Goal: Task Accomplishment & Management: Manage account settings

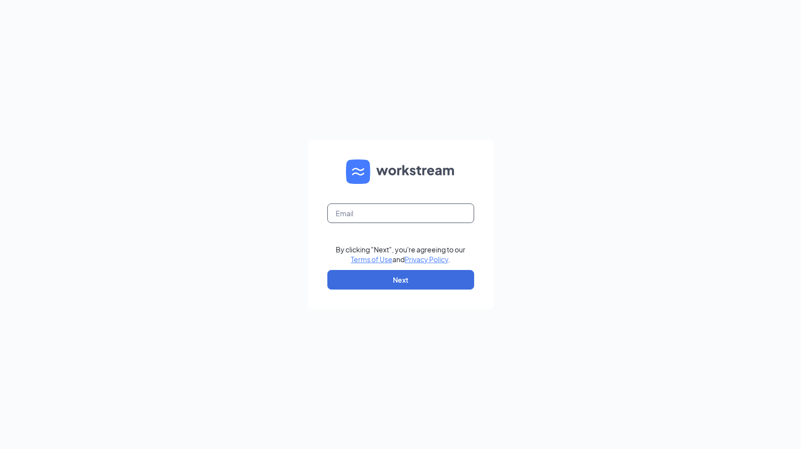
click at [399, 209] on input "text" at bounding box center [400, 213] width 147 height 20
type input "chris.carter@waxcenter.com"
click at [405, 273] on button "Next" at bounding box center [400, 280] width 147 height 20
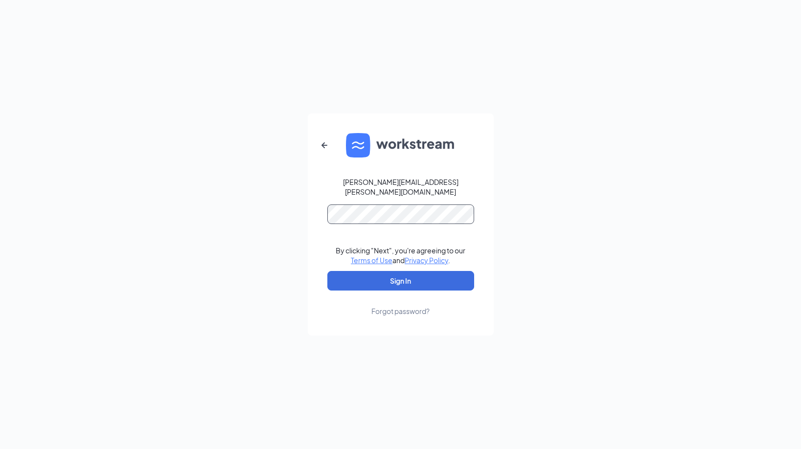
click at [327, 271] on button "Sign In" at bounding box center [400, 281] width 147 height 20
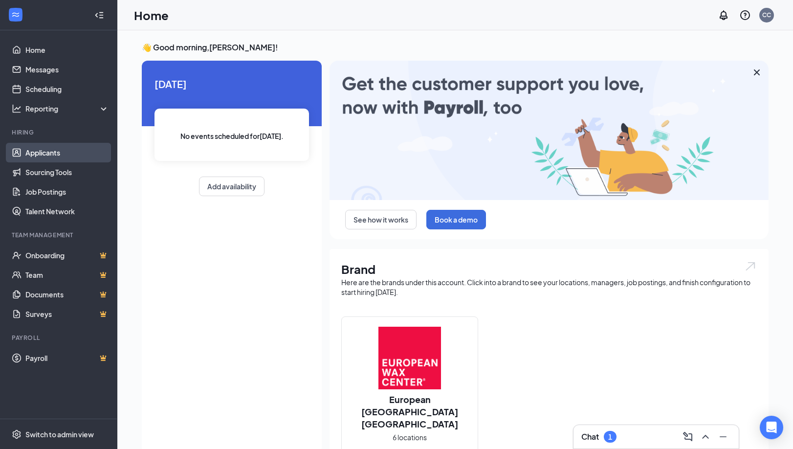
click at [51, 154] on link "Applicants" at bounding box center [67, 153] width 84 height 20
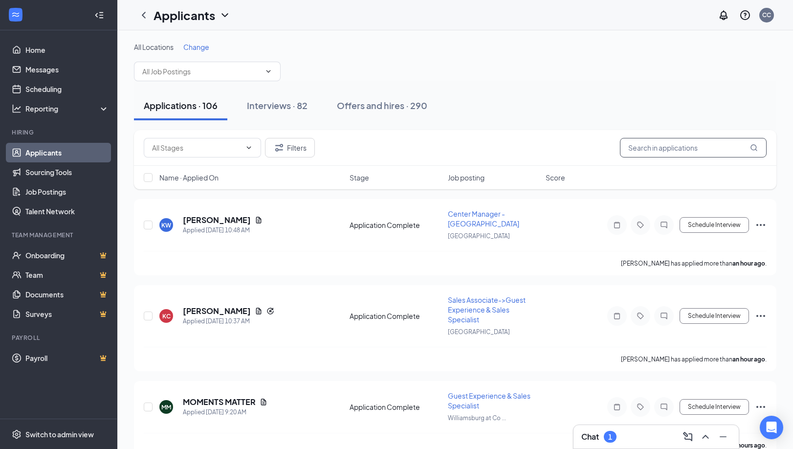
click at [672, 143] on input "text" at bounding box center [693, 148] width 147 height 20
type input "jasmine"
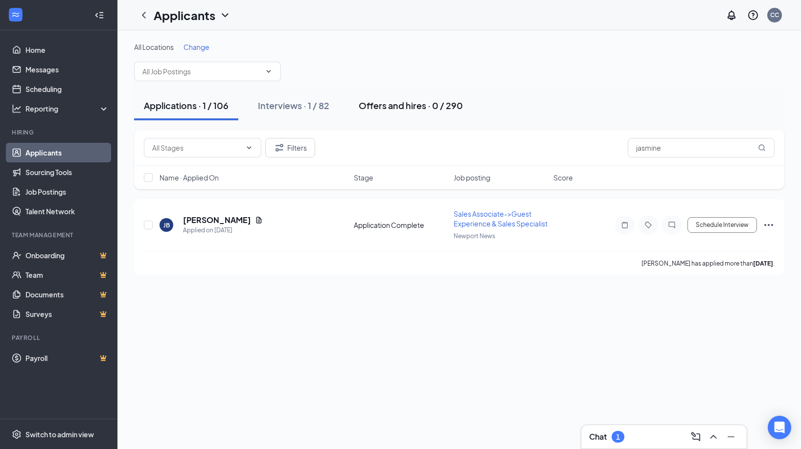
click at [381, 107] on div "Offers and hires · 0 / 290" at bounding box center [410, 105] width 104 height 12
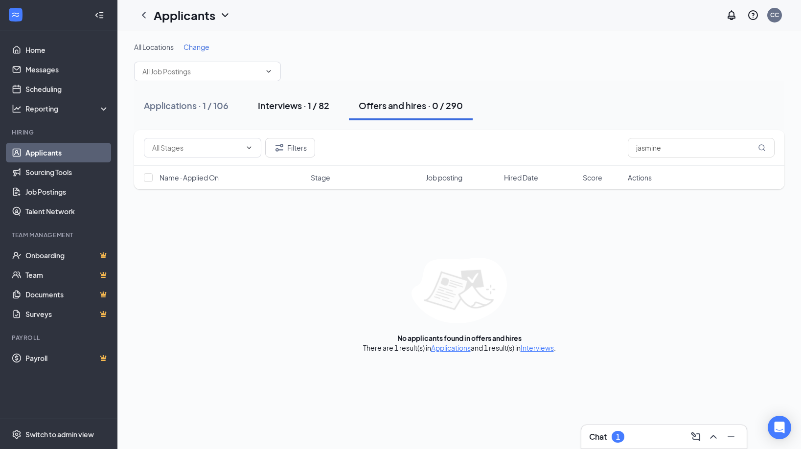
click at [318, 111] on div "Interviews · 1 / 82" at bounding box center [293, 105] width 71 height 12
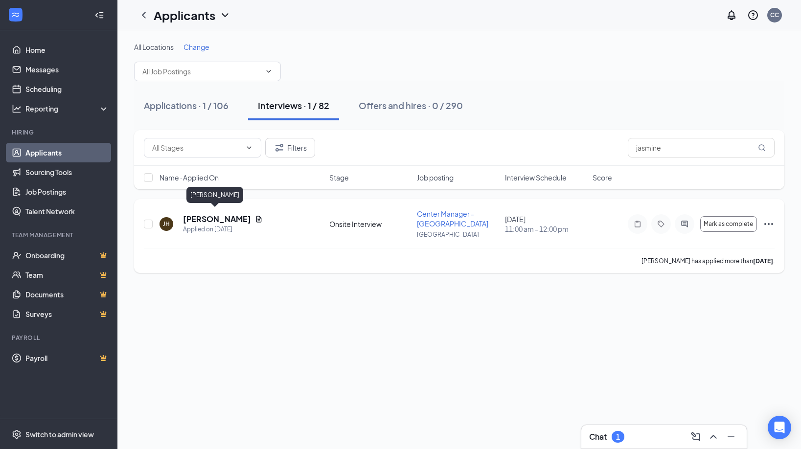
click at [202, 215] on h5 "[PERSON_NAME]" at bounding box center [217, 219] width 68 height 11
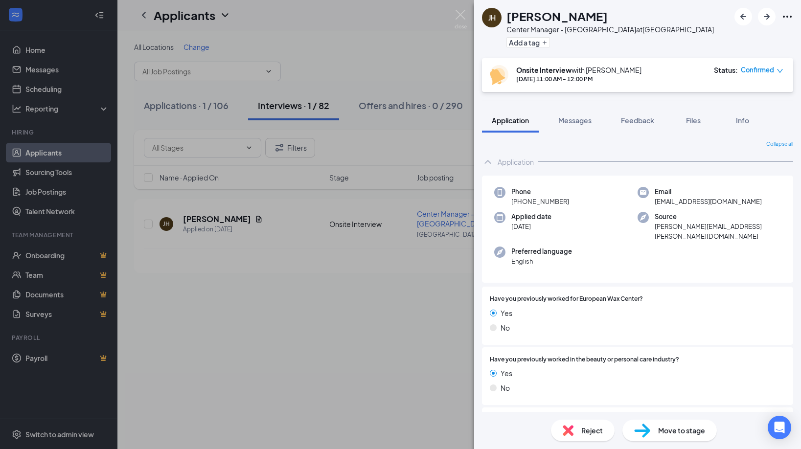
click at [787, 17] on icon "Ellipses" at bounding box center [786, 17] width 9 height 2
click at [749, 41] on link "View full application" at bounding box center [734, 39] width 106 height 10
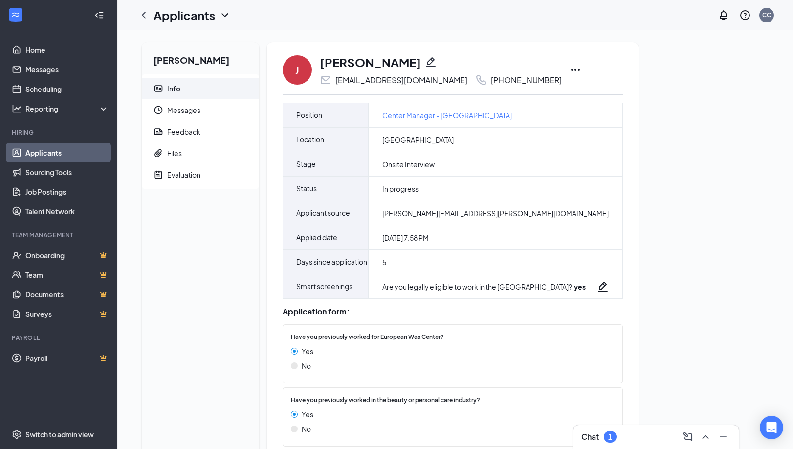
click at [580, 69] on icon "Ellipses" at bounding box center [576, 70] width 12 height 12
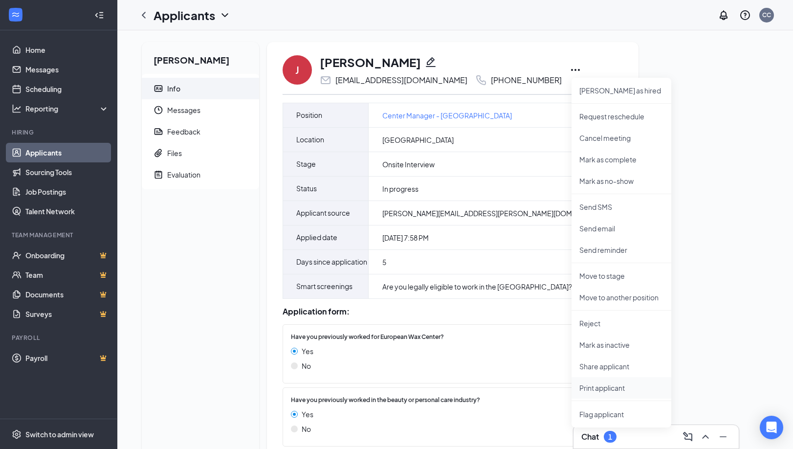
click at [608, 390] on p "Print applicant" at bounding box center [622, 388] width 84 height 10
